Goal: Task Accomplishment & Management: Use online tool/utility

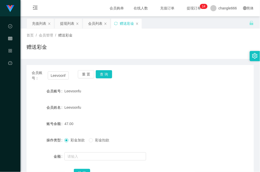
scroll to position [34, 0]
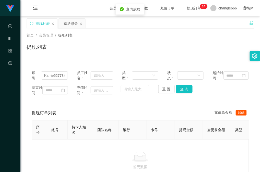
scroll to position [50, 0]
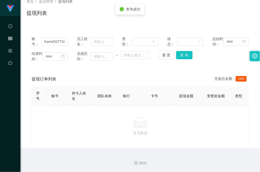
click at [59, 37] on input "Karrie527734" at bounding box center [54, 41] width 27 height 8
drag, startPoint x: 0, startPoint y: 0, endPoint x: 59, endPoint y: 27, distance: 64.9
click at [59, 37] on input "Karrie527734" at bounding box center [54, 41] width 27 height 8
click at [186, 51] on button "查 询" at bounding box center [184, 55] width 16 height 8
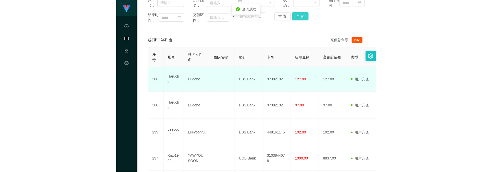
scroll to position [84, 0]
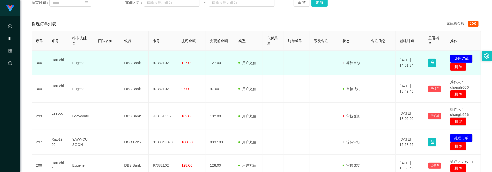
click at [158, 63] on td "97382102" at bounding box center [163, 62] width 29 height 25
click at [259, 58] on button "处理订单" at bounding box center [461, 59] width 22 height 8
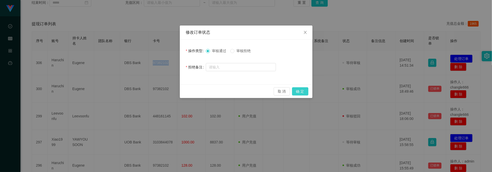
click at [259, 89] on button "确 定" at bounding box center [300, 91] width 16 height 8
